Goal: Task Accomplishment & Management: Complete application form

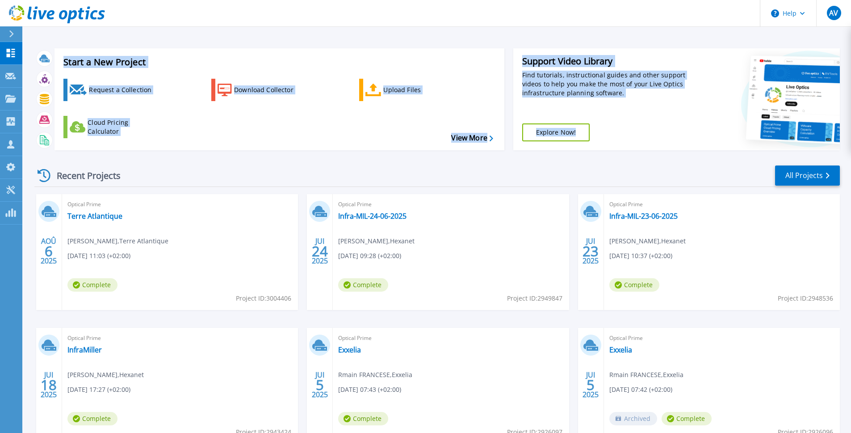
drag, startPoint x: 126, startPoint y: 179, endPoint x: 55, endPoint y: 44, distance: 152.5
click at [55, 44] on div "Start a New Project Request a Collection Download Collector Upload Files Cloud …" at bounding box center [437, 254] width 806 height 427
click at [60, 40] on div "Start a New Project Request a Collection Download Collector Upload Files Cloud …" at bounding box center [436, 234] width 829 height 468
drag, startPoint x: 59, startPoint y: 41, endPoint x: 657, endPoint y: 134, distance: 605.5
click at [660, 134] on div "Start a New Project Request a Collection Download Collector Upload Files Cloud …" at bounding box center [437, 99] width 806 height 116
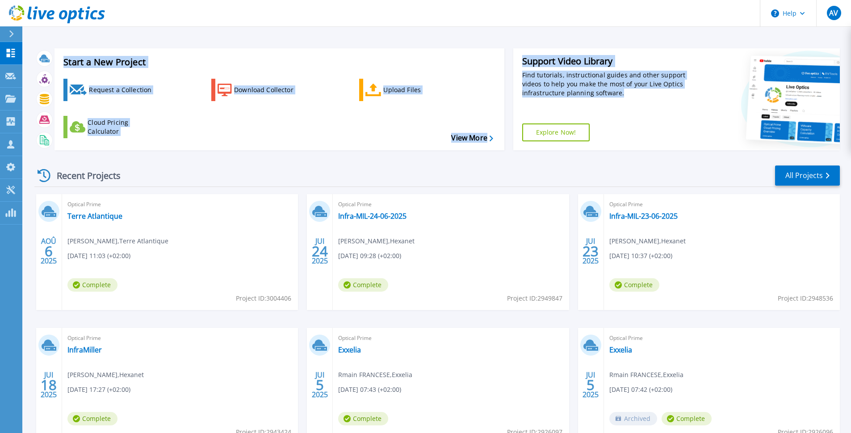
click at [657, 134] on div "Support Video Library Find tutorials, instructional guides and other support vi…" at bounding box center [601, 99] width 176 height 102
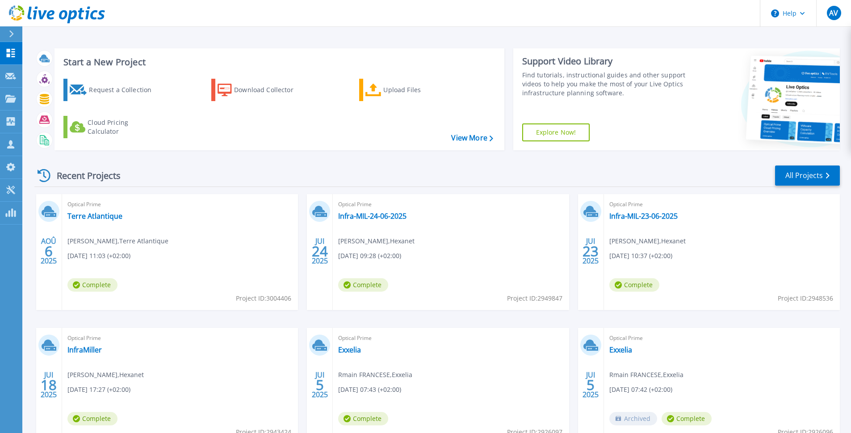
click at [147, 157] on div "Recent Projects All Projects AOÛ 6 2025 Optical Prime Terre Atlantique Erwan TO…" at bounding box center [437, 312] width 806 height 311
click at [113, 90] on div "Request a Collection" at bounding box center [124, 90] width 71 height 18
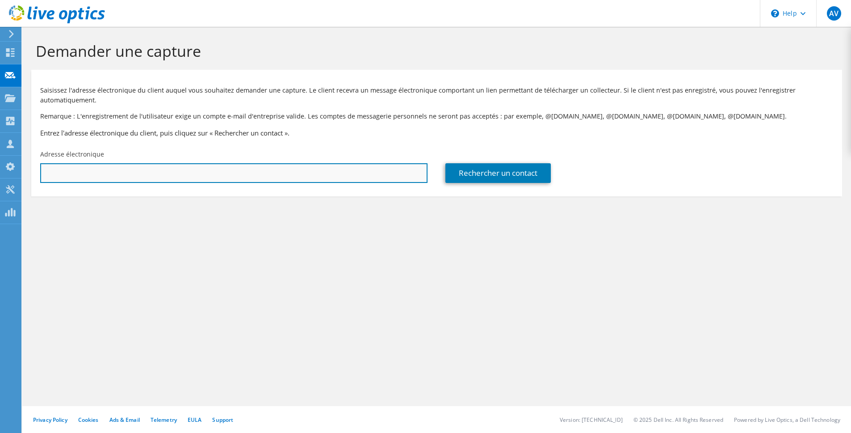
click at [179, 171] on input "text" at bounding box center [233, 173] width 387 height 20
paste input "alexis.nolibois@grouperioland.fr"
type input "alexis.nolibois@grouperioland.fr"
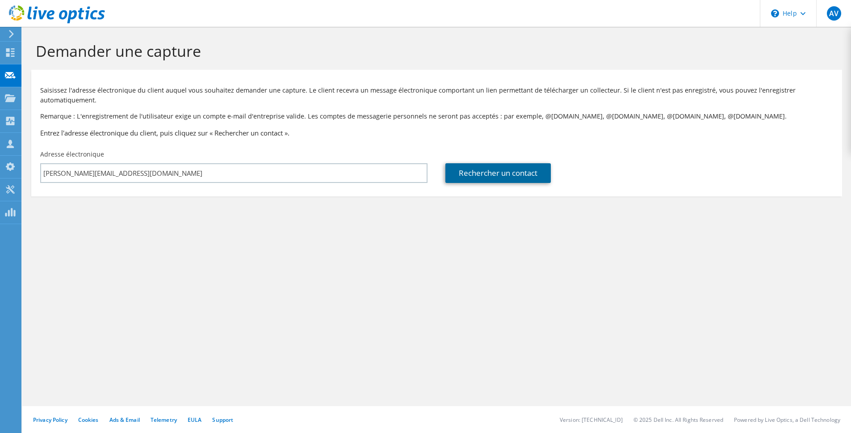
click at [487, 181] on link "Rechercher un contact" at bounding box center [497, 173] width 105 height 20
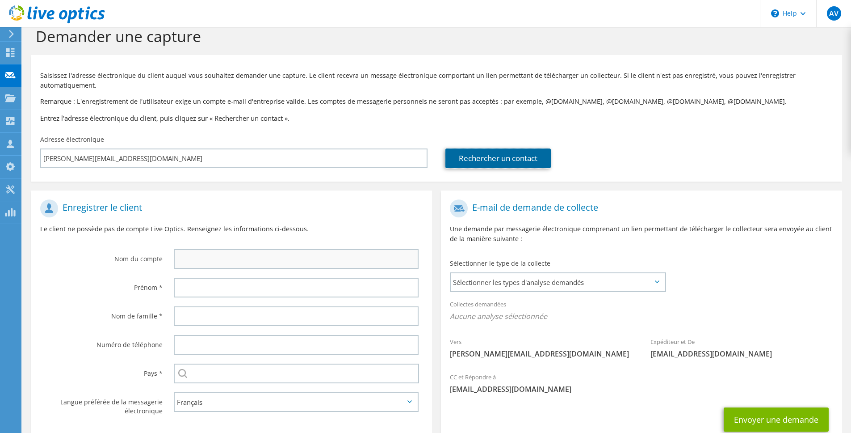
scroll to position [26, 0]
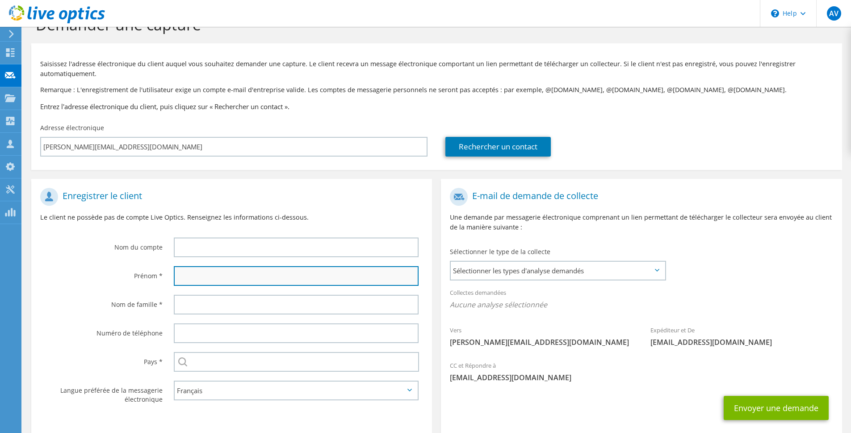
click at [186, 279] on input "text" at bounding box center [296, 276] width 245 height 20
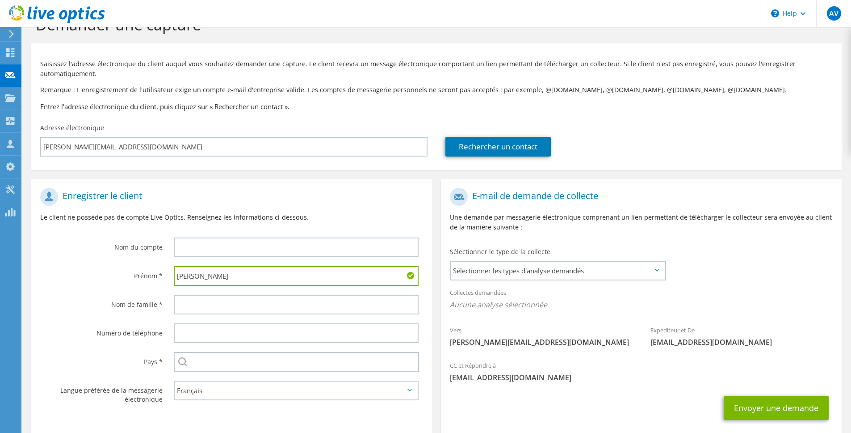
type input "Florian"
type input "L"
type input "Mesnard"
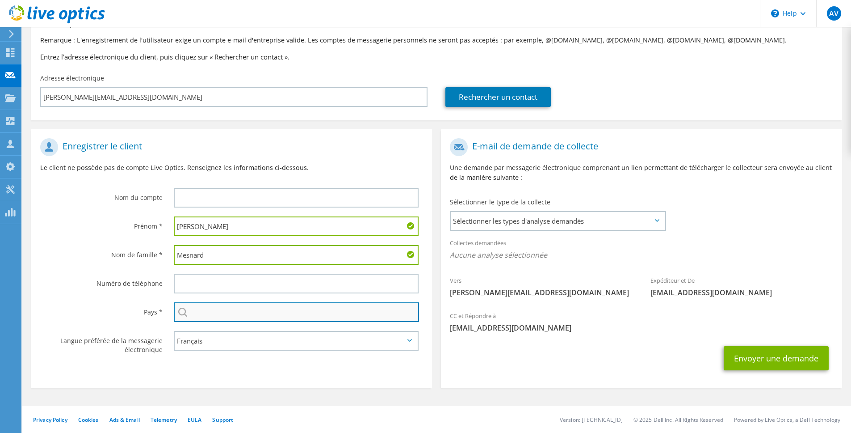
click at [198, 312] on input "text" at bounding box center [296, 312] width 245 height 20
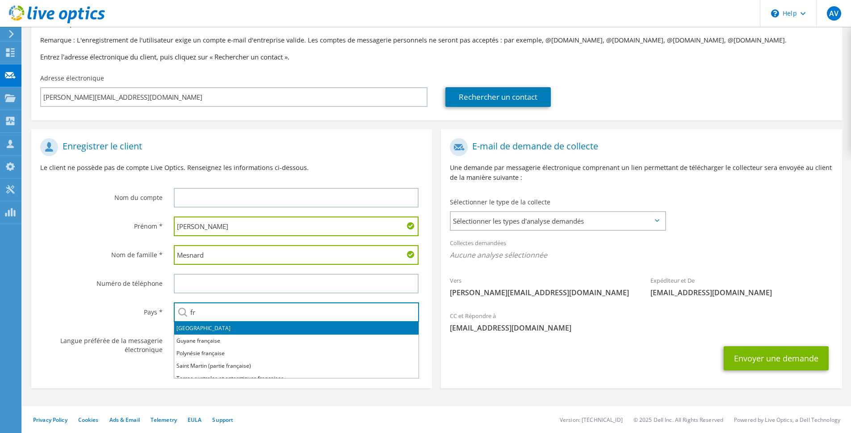
click at [278, 327] on li "France" at bounding box center [296, 328] width 244 height 13
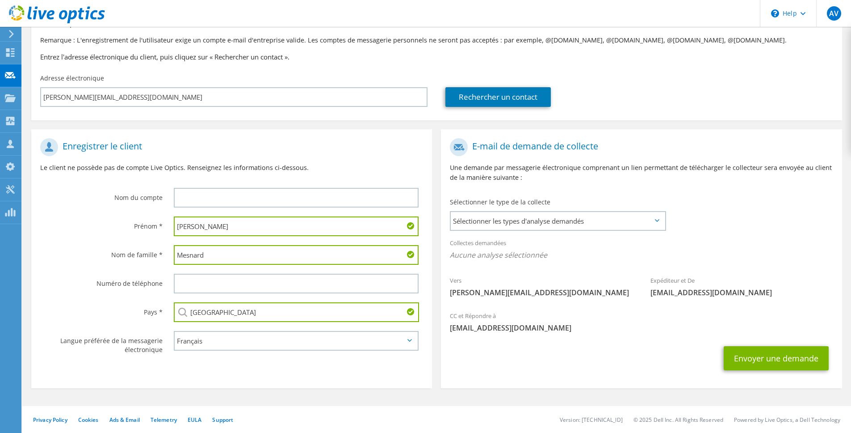
type input "France"
click at [521, 372] on div "Envoyer une demande" at bounding box center [641, 357] width 401 height 33
click at [75, 250] on label "Nom de famille *" at bounding box center [101, 252] width 122 height 14
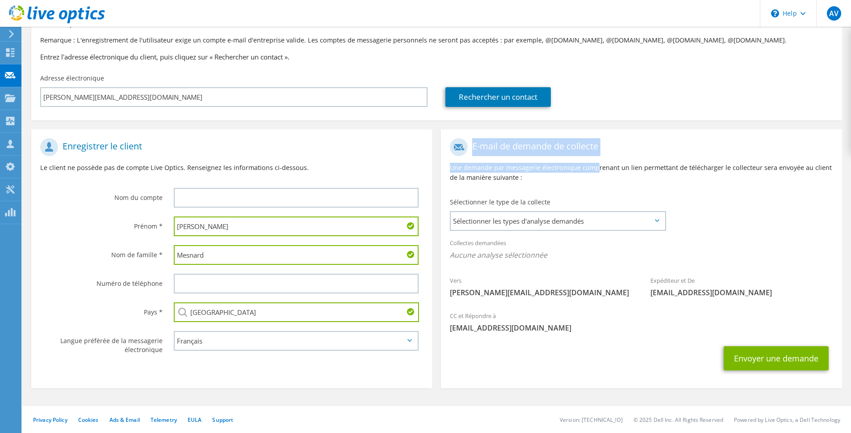
drag, startPoint x: 449, startPoint y: 147, endPoint x: 597, endPoint y: 171, distance: 149.9
click at [597, 171] on div "E-mail de demande de collecte Une demande par messagerie électronique comprenan…" at bounding box center [641, 163] width 401 height 59
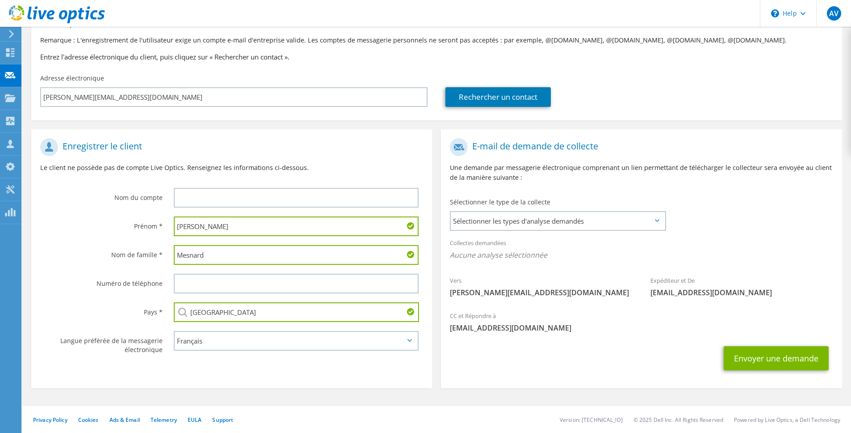
click at [509, 193] on div "Sélectionner le type de la collecte Sélectionner les types d'analyse demandés S…" at bounding box center [558, 213] width 234 height 40
click at [522, 217] on span "Sélectionner les types d'analyse demandés" at bounding box center [558, 221] width 214 height 18
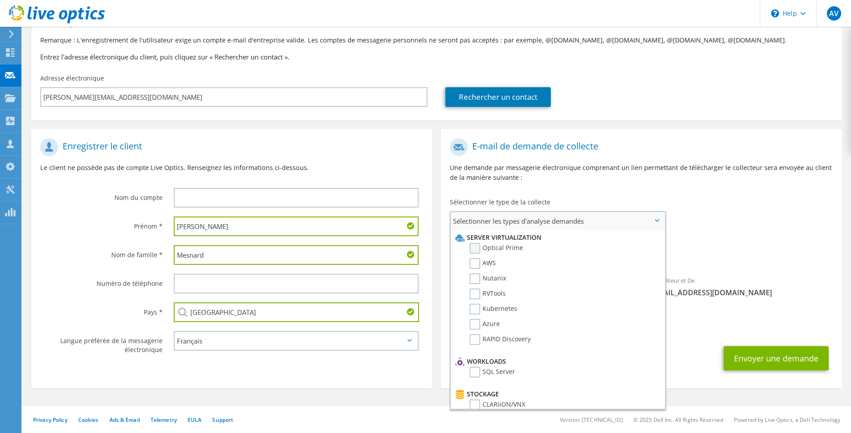
click at [474, 252] on label "Optical Prime" at bounding box center [497, 248] width 54 height 11
click at [0, 0] on input "Optical Prime" at bounding box center [0, 0] width 0 height 0
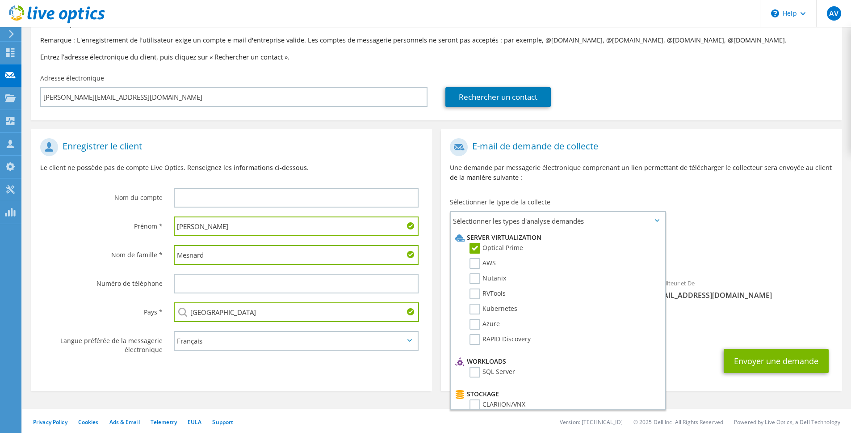
click at [582, 189] on div "E-mail de demande de collecte Une demande par messagerie électronique comprenan…" at bounding box center [641, 163] width 401 height 59
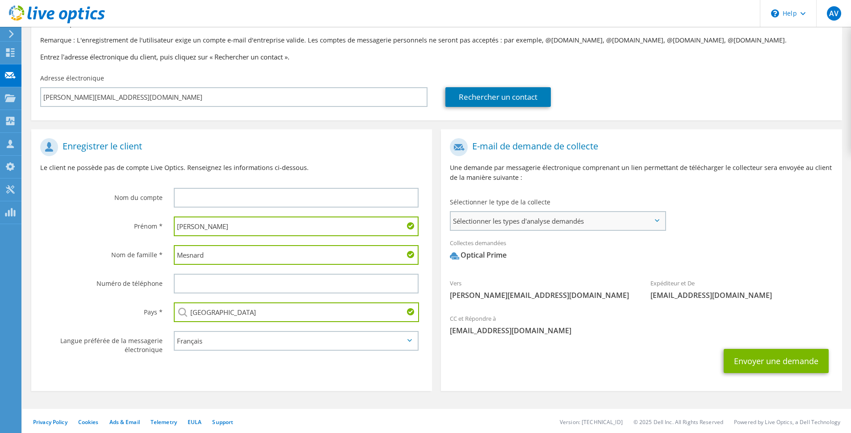
click at [517, 226] on span "Sélectionner les types d'analyse demandés" at bounding box center [558, 221] width 214 height 18
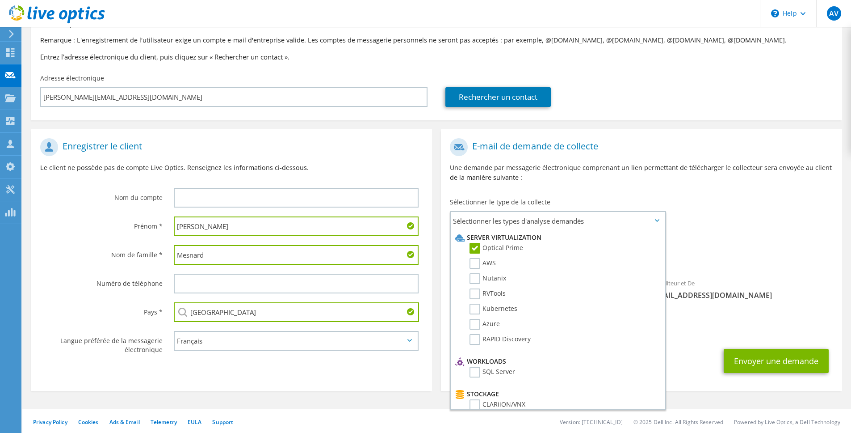
click at [576, 174] on p "Une demande par messagerie électronique comprenant un lien permettant de téléch…" at bounding box center [641, 173] width 383 height 20
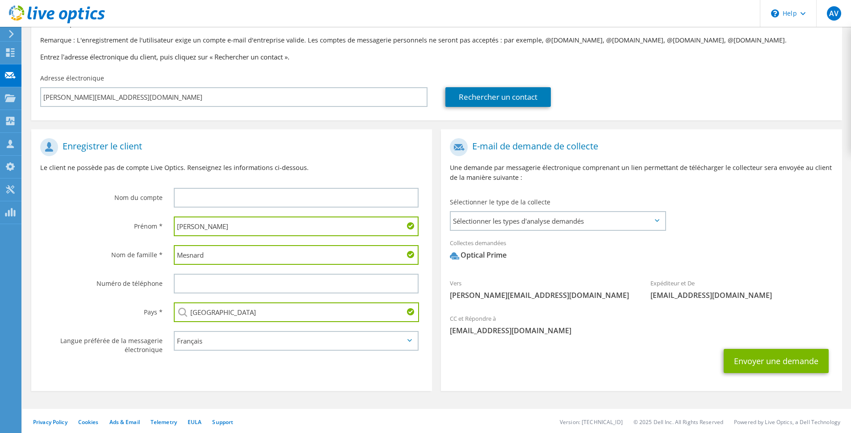
click at [670, 383] on section "E-mail de demande de collecte Une demande par messagerie électronique comprenan…" at bounding box center [641, 259] width 401 height 261
drag, startPoint x: 212, startPoint y: 232, endPoint x: 147, endPoint y: 227, distance: 64.5
click at [147, 227] on div "Prénom * Florian" at bounding box center [231, 226] width 401 height 29
type input "Alexis"
drag, startPoint x: 235, startPoint y: 250, endPoint x: 159, endPoint y: 247, distance: 76.0
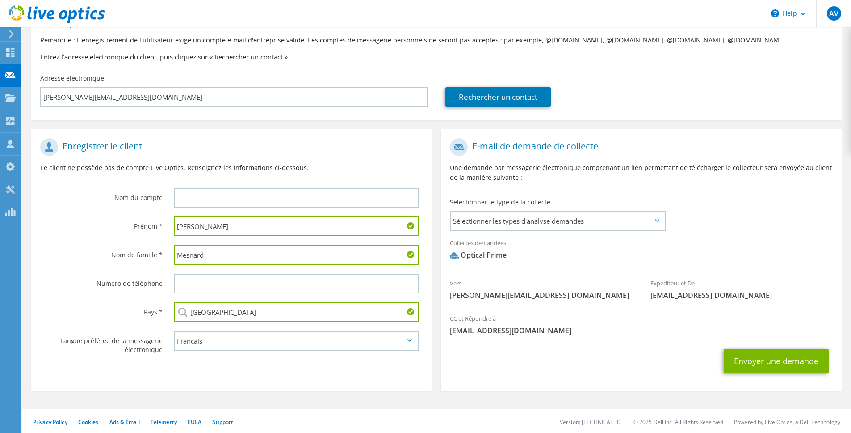
click at [159, 247] on div "Nom de famille * Mesnard" at bounding box center [231, 254] width 401 height 29
drag, startPoint x: 217, startPoint y: 256, endPoint x: 154, endPoint y: 249, distance: 62.9
click at [154, 249] on div "Nom de famille * Mesnard" at bounding box center [231, 254] width 401 height 29
type input "Nolibois"
click at [299, 369] on section "Enregistrer le client Le client ne possède pas de compte Live Optics. Renseigne…" at bounding box center [231, 259] width 401 height 261
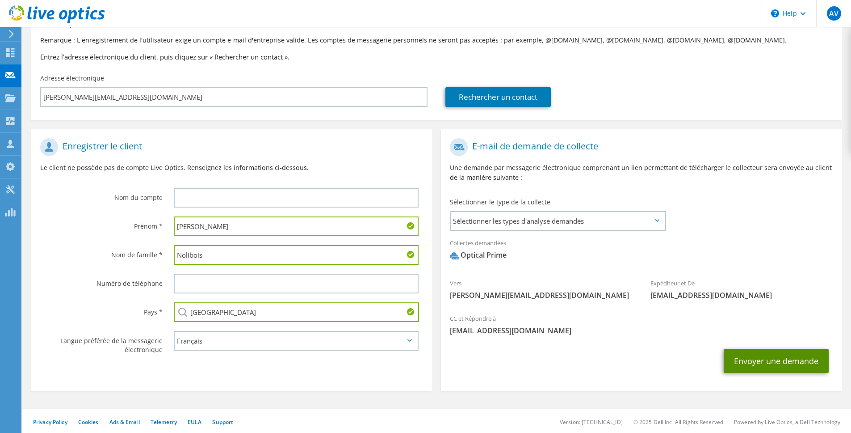
click at [797, 361] on button "Envoyer une demande" at bounding box center [776, 361] width 105 height 24
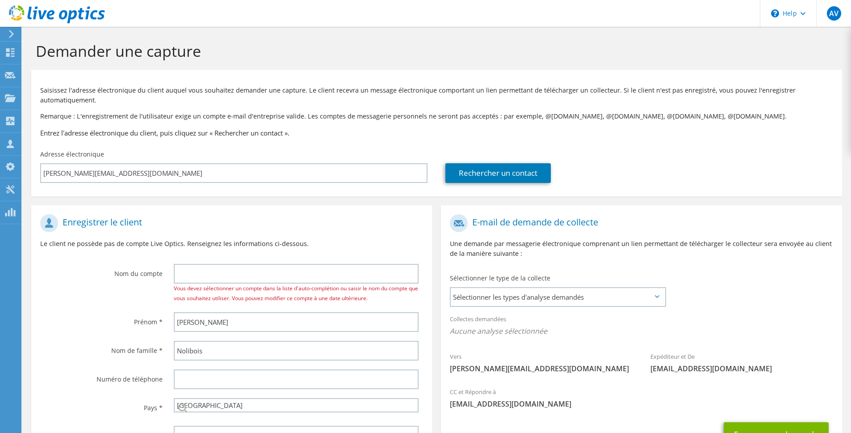
select select "73"
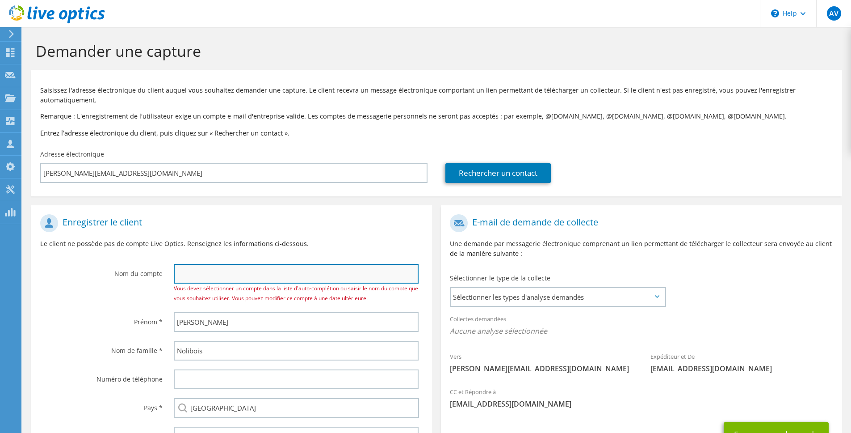
click at [215, 275] on input "text" at bounding box center [296, 274] width 245 height 20
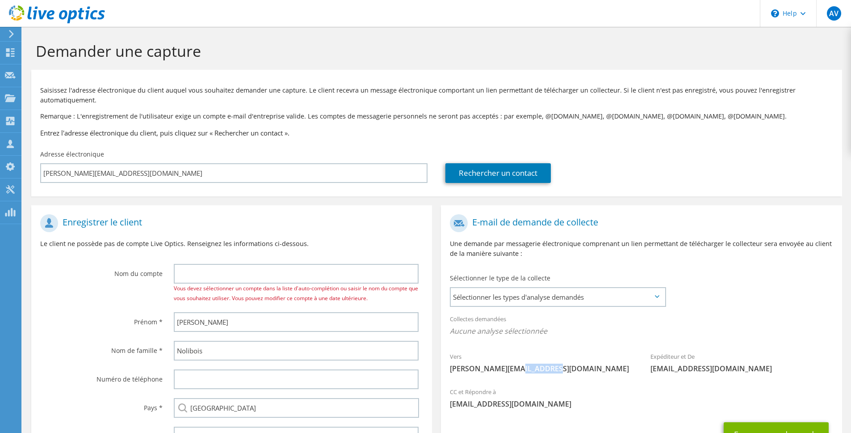
drag, startPoint x: 508, startPoint y: 367, endPoint x: 543, endPoint y: 365, distance: 35.8
click at [543, 365] on span "alexis.nolibois@grouperioland.fr" at bounding box center [541, 368] width 183 height 10
drag, startPoint x: 506, startPoint y: 366, endPoint x: 553, endPoint y: 364, distance: 47.0
click at [553, 364] on span "alexis.nolibois@grouperioland.fr" at bounding box center [541, 368] width 183 height 10
copy span "grouperioland"
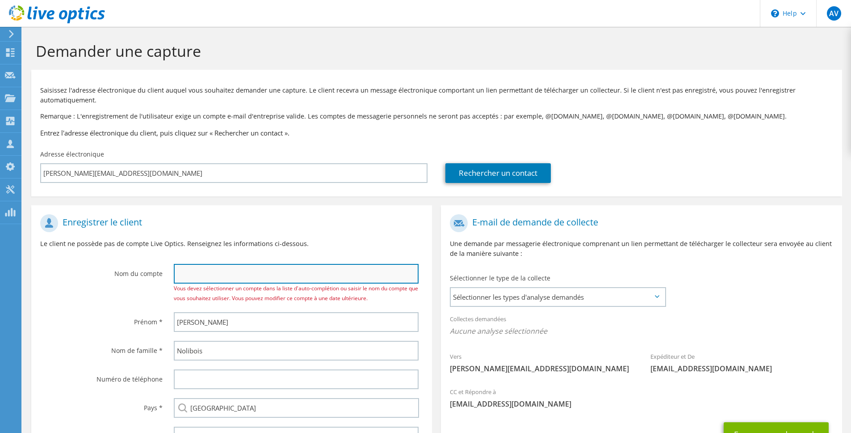
click at [193, 266] on input "text" at bounding box center [296, 274] width 245 height 20
paste input "grouperioland"
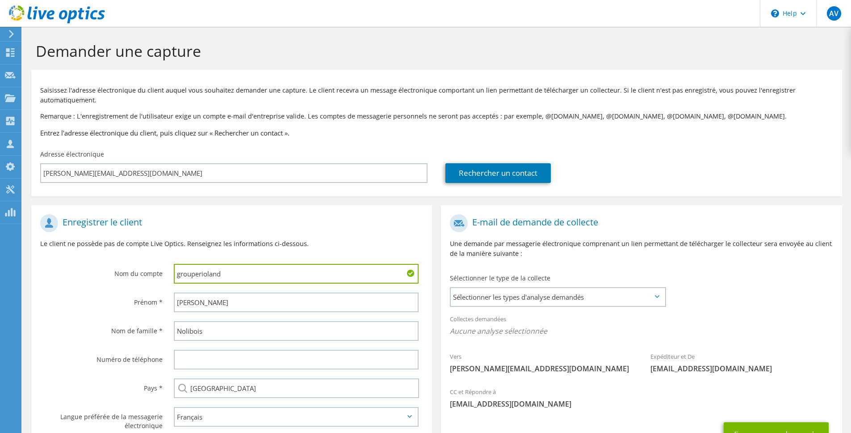
click at [181, 270] on input "grouperioland" at bounding box center [296, 274] width 245 height 20
click at [201, 274] on input "Grouperioland" at bounding box center [296, 274] width 245 height 20
type input "Groupe Rioland"
click at [318, 237] on div "Enregistrer le client Le client ne possède pas de compte Live Optics. Renseigne…" at bounding box center [231, 235] width 401 height 50
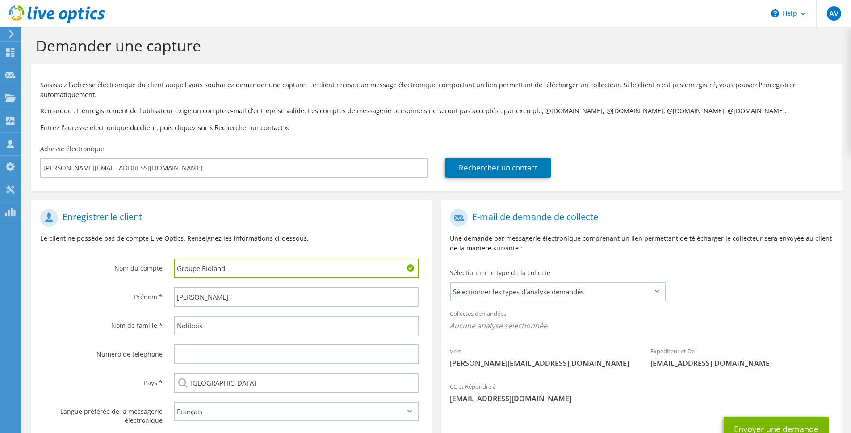
scroll to position [34, 0]
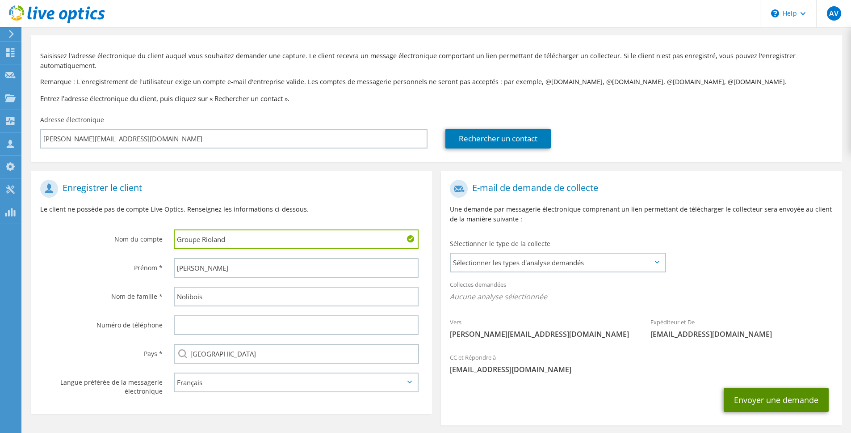
click at [783, 402] on button "Envoyer une demande" at bounding box center [776, 399] width 105 height 24
click at [541, 258] on span "Sélectionner les types d'analyse demandés" at bounding box center [558, 262] width 214 height 18
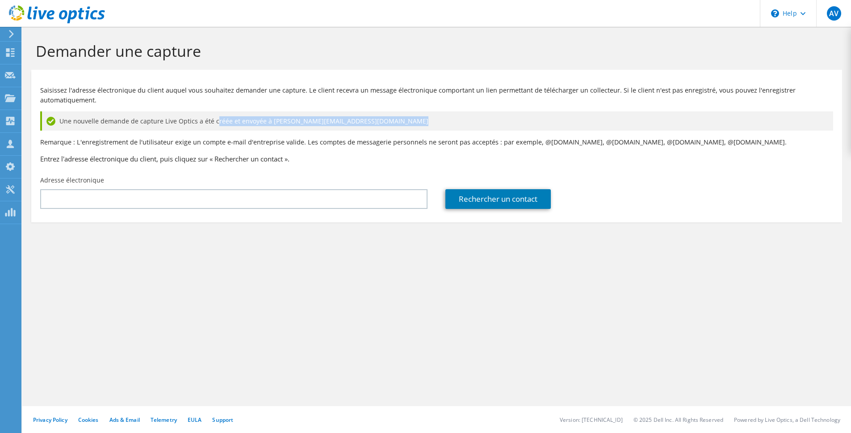
drag, startPoint x: 268, startPoint y: 125, endPoint x: 73, endPoint y: 132, distance: 195.4
click at [73, 132] on div "Saisissez l'adresse électronique du client auquel vous souhaitez demander une c…" at bounding box center [436, 122] width 811 height 97
click at [216, 126] on div "Une nouvelle demande de capture Live Optics a été créée et envoyée à alexis.nol…" at bounding box center [436, 120] width 793 height 19
drag, startPoint x: 269, startPoint y: 121, endPoint x: 368, endPoint y: 122, distance: 99.2
click at [368, 122] on div "Une nouvelle demande de capture Live Optics a été créée et envoyée à alexis.nol…" at bounding box center [436, 120] width 793 height 19
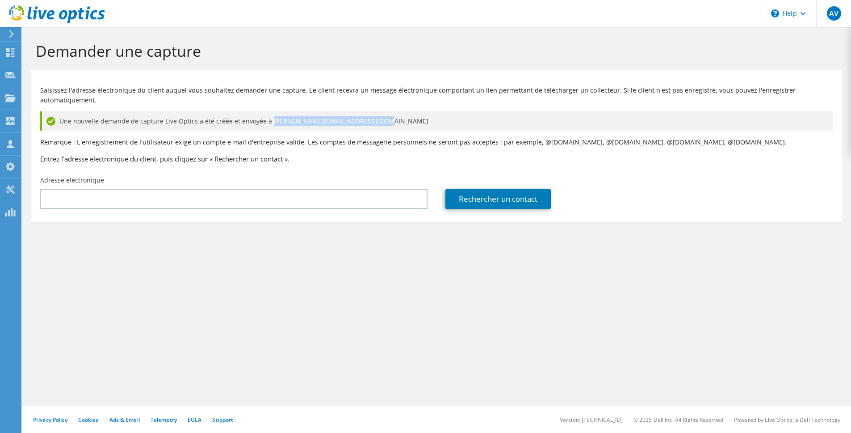
copy span "alexis.nolibois@grouperioland.fr"
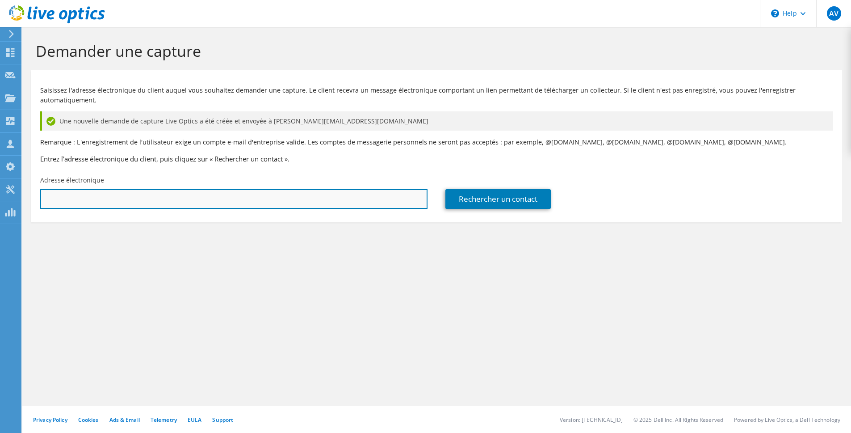
click at [267, 193] on input "text" at bounding box center [233, 199] width 387 height 20
paste input "alexis.nolibois@grouperioland.fr"
type input "alexis.nolibois@grouperioland.fr"
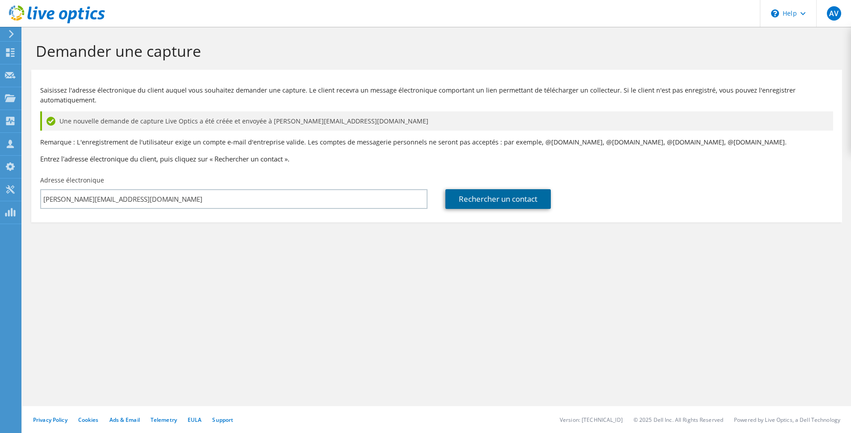
click at [531, 197] on link "Rechercher un contact" at bounding box center [497, 199] width 105 height 20
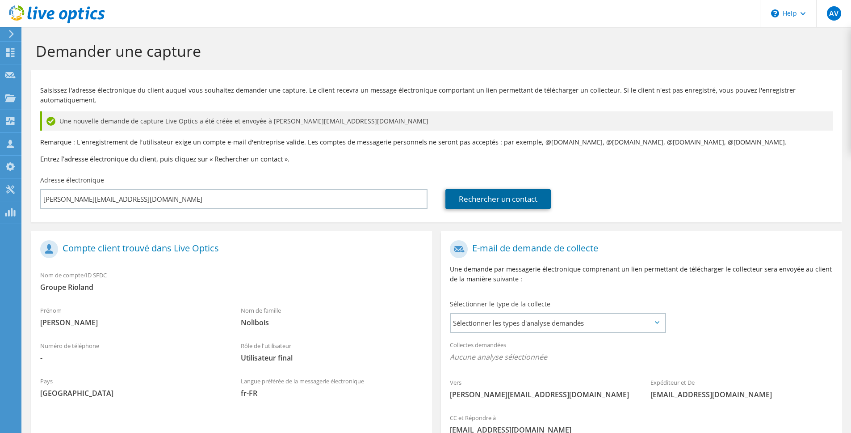
scroll to position [92, 0]
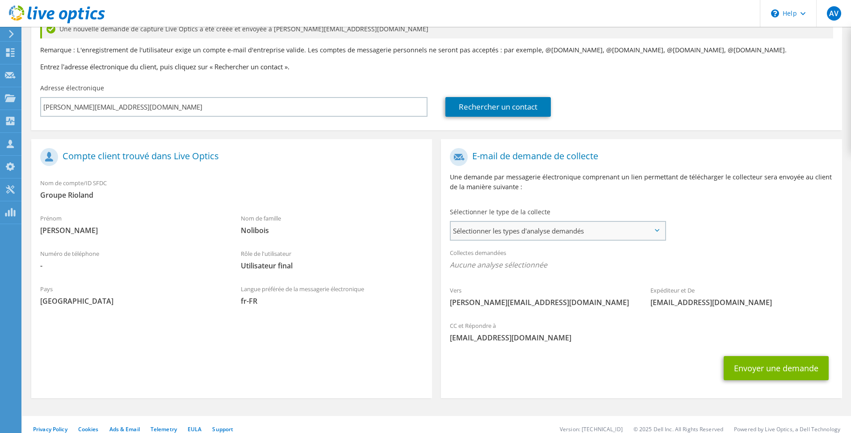
click at [568, 221] on div "Sélectionner les types d'analyse demandés Server Virtualization Optical Prime A…" at bounding box center [558, 231] width 216 height 20
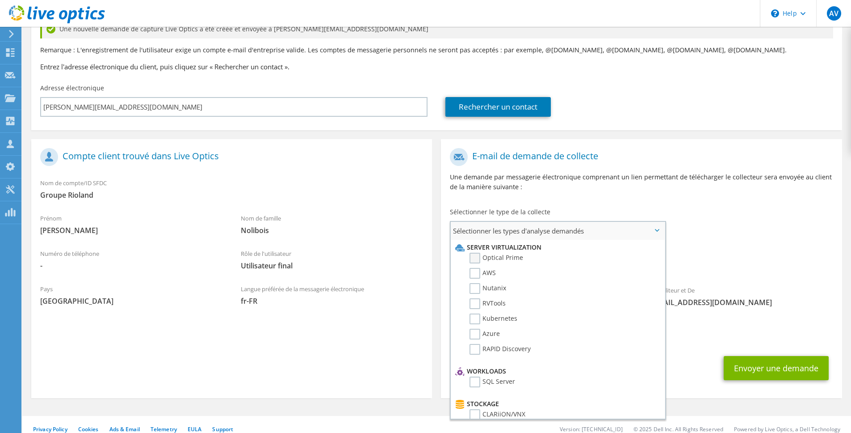
click at [475, 256] on label "Optical Prime" at bounding box center [497, 257] width 54 height 11
click at [0, 0] on input "Optical Prime" at bounding box center [0, 0] width 0 height 0
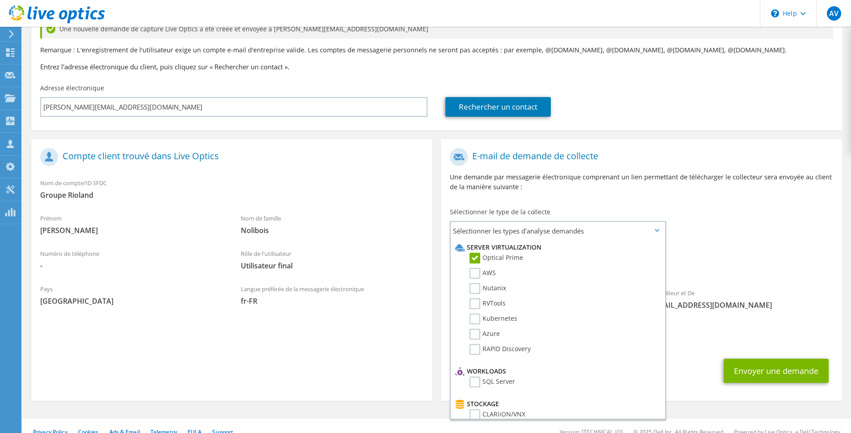
click at [464, 191] on p "Une demande par messagerie électronique comprenant un lien permettant de téléch…" at bounding box center [641, 182] width 383 height 20
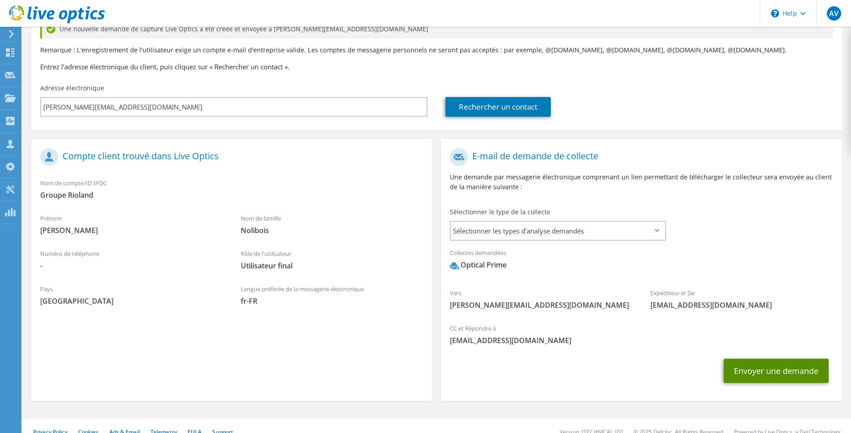
click at [756, 376] on button "Envoyer une demande" at bounding box center [776, 370] width 105 height 24
